Goal: Use online tool/utility: Utilize a website feature to perform a specific function

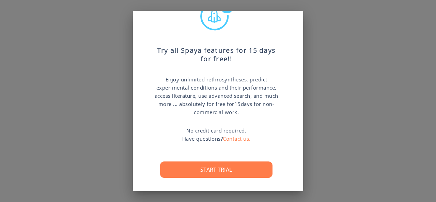
scroll to position [39, 0]
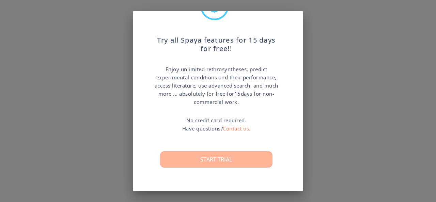
click at [233, 159] on button "Start trial" at bounding box center [216, 159] width 113 height 16
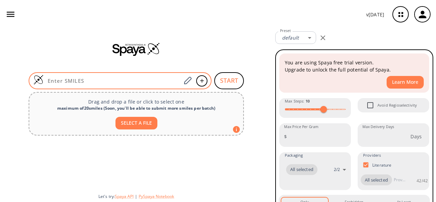
click at [134, 79] on input at bounding box center [113, 80] width 138 height 7
paste input "O=C(C1=CC=C(F)C=C1)C2=CC=C(C=C2)N3C=CN=C3"
type input "O=C(C1=CC=C(F)C=C1)C2=CC=C(C=C2)N3C=CN=C3"
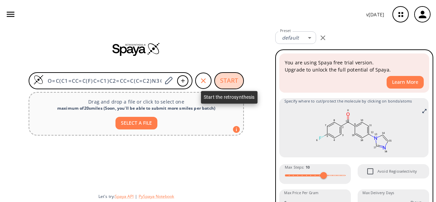
click at [231, 78] on button "START" at bounding box center [229, 80] width 30 height 17
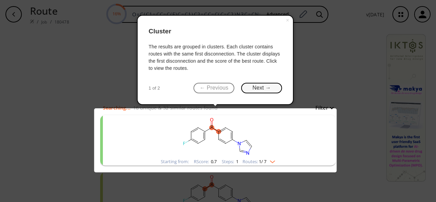
click at [260, 91] on button "Next →" at bounding box center [261, 88] width 41 height 11
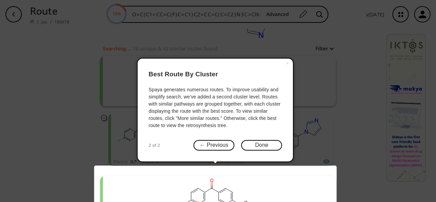
scroll to position [62, 0]
click at [253, 144] on button "Done" at bounding box center [261, 145] width 41 height 11
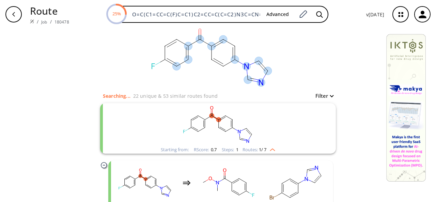
scroll to position [0, 0]
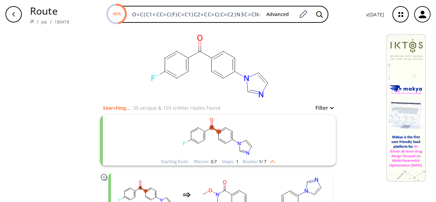
click at [226, 142] on rect "clusters" at bounding box center [218, 136] width 177 height 43
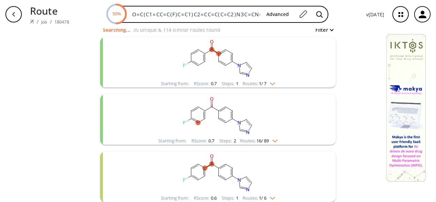
scroll to position [74, 0]
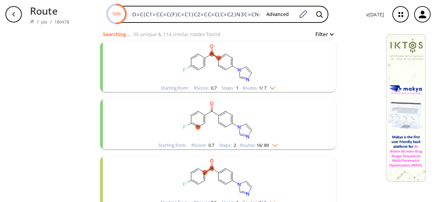
click at [273, 88] on img "clusters" at bounding box center [271, 86] width 9 height 5
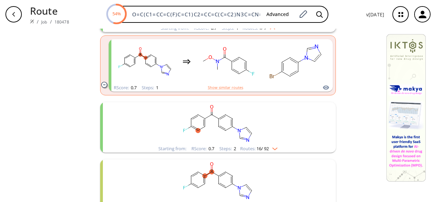
scroll to position [133, 0]
click at [274, 149] on img "clusters" at bounding box center [273, 147] width 9 height 5
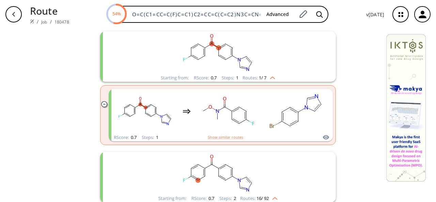
scroll to position [79, 0]
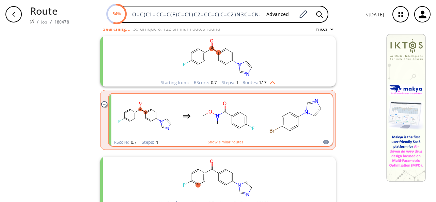
click at [225, 139] on div "RScore : 0.7 Steps : 1 Show similar routes" at bounding box center [221, 142] width 224 height 8
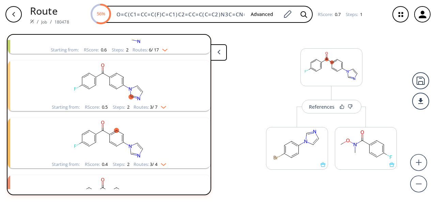
scroll to position [359, 0]
click at [424, 85] on div at bounding box center [421, 80] width 17 height 17
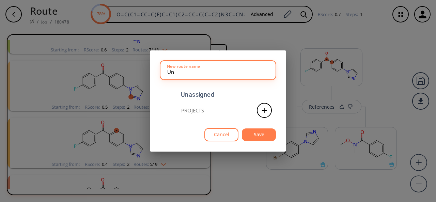
type input "U"
type input "spaya-ai1"
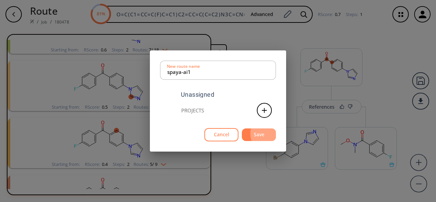
click at [268, 134] on button "Save" at bounding box center [259, 135] width 34 height 13
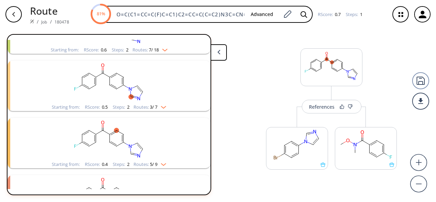
click at [216, 54] on button at bounding box center [219, 52] width 16 height 16
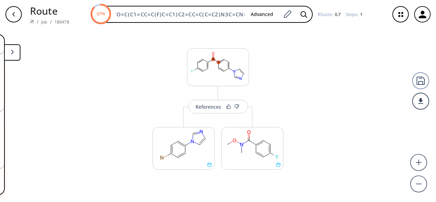
click at [46, 58] on div "References More routes from here More routes from here" at bounding box center [218, 113] width 436 height 168
click at [11, 15] on icon "button" at bounding box center [13, 14] width 5 height 5
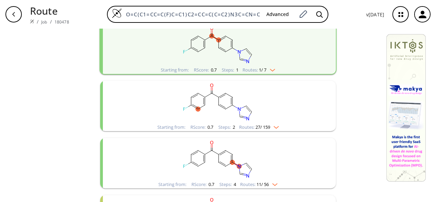
scroll to position [93, 0]
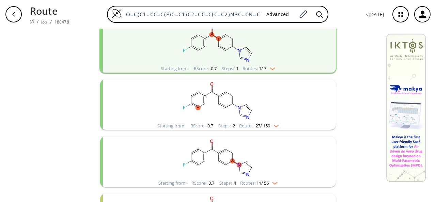
click at [276, 127] on img "clusters" at bounding box center [274, 124] width 9 height 5
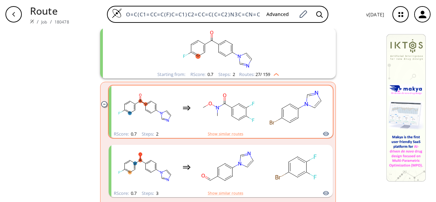
scroll to position [144, 0]
click at [144, 104] on ellipse "clusters" at bounding box center [146, 105] width 4 height 4
